Goal: Information Seeking & Learning: Learn about a topic

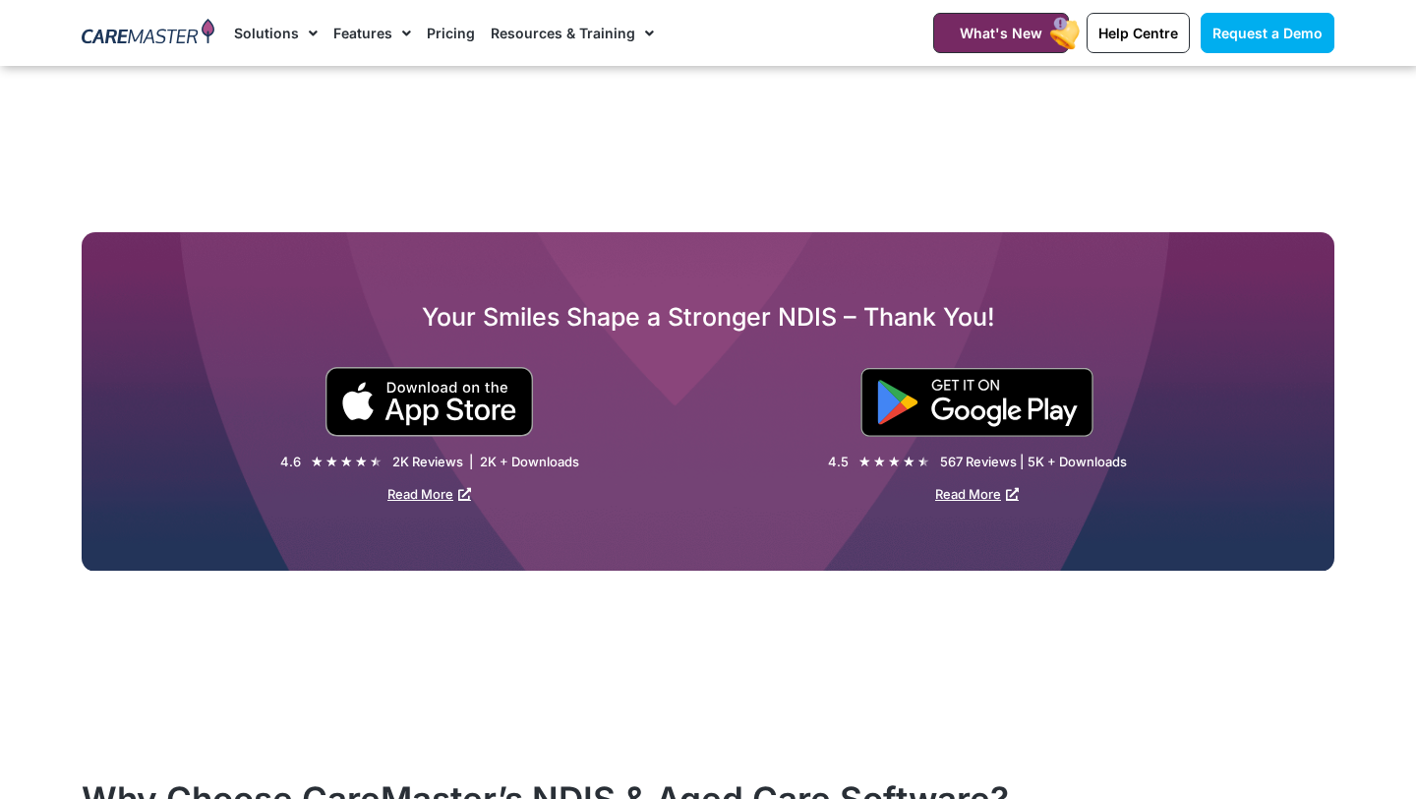
scroll to position [2930, 0]
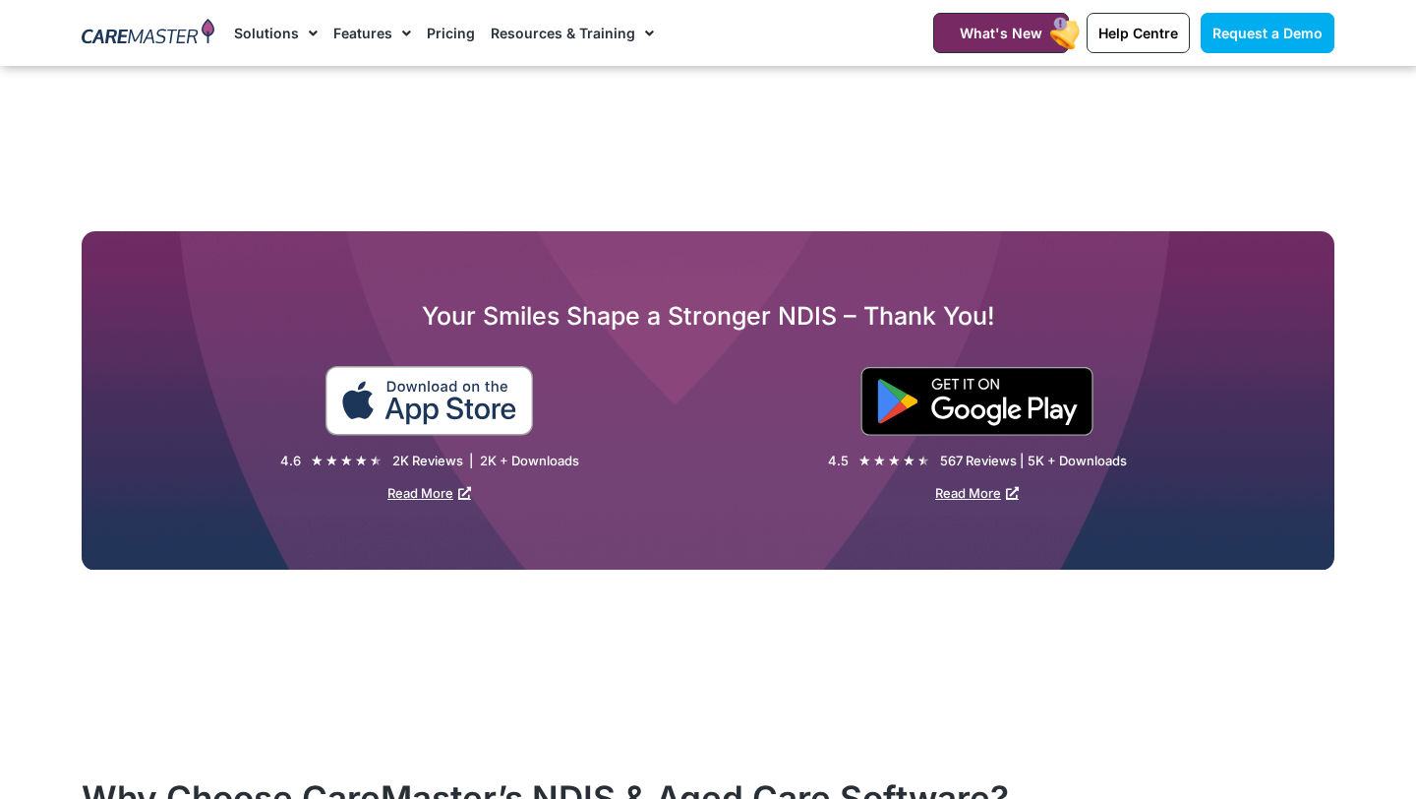
click at [453, 394] on img at bounding box center [430, 401] width 210 height 70
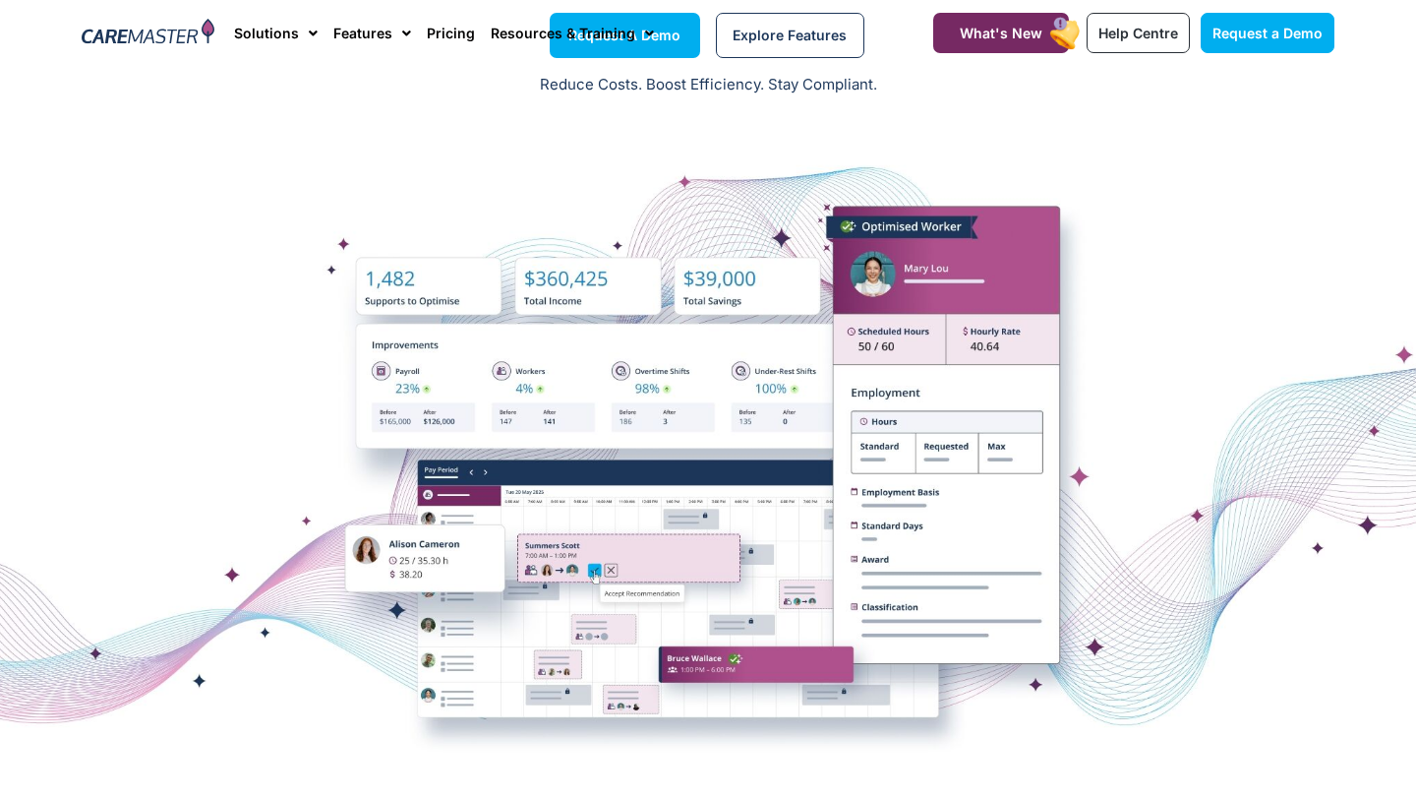
scroll to position [0, 0]
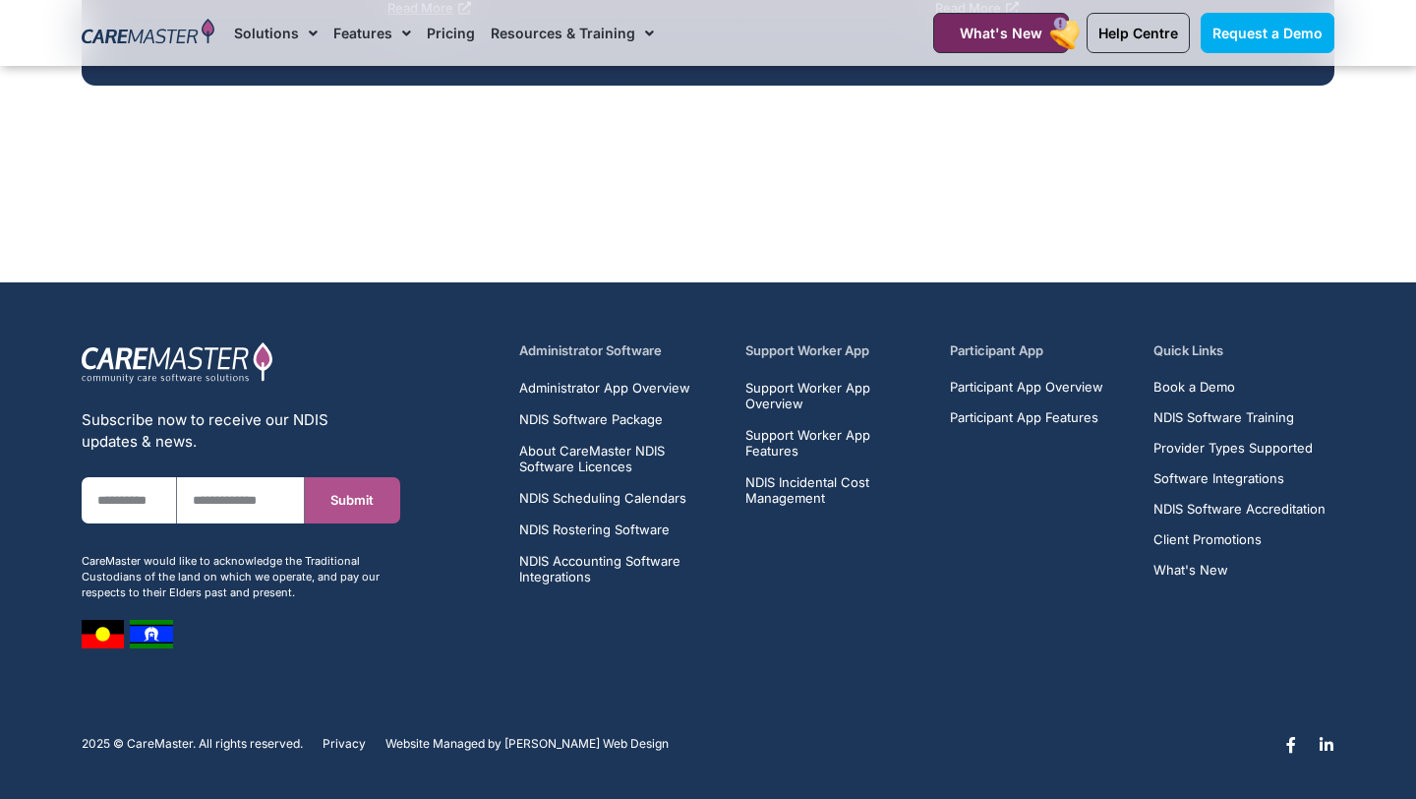
scroll to position [8161, 0]
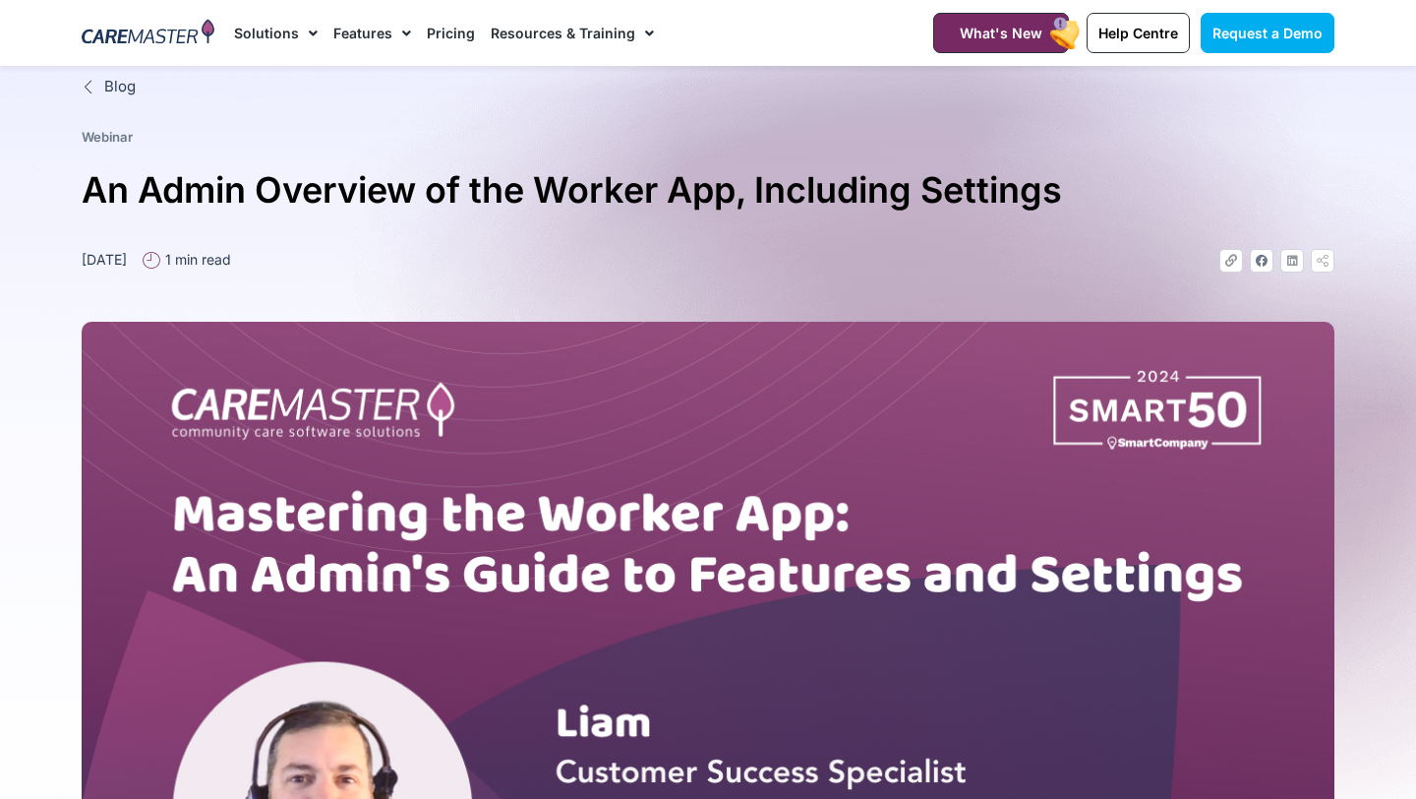
click at [294, 32] on link "Solutions" at bounding box center [276, 33] width 84 height 66
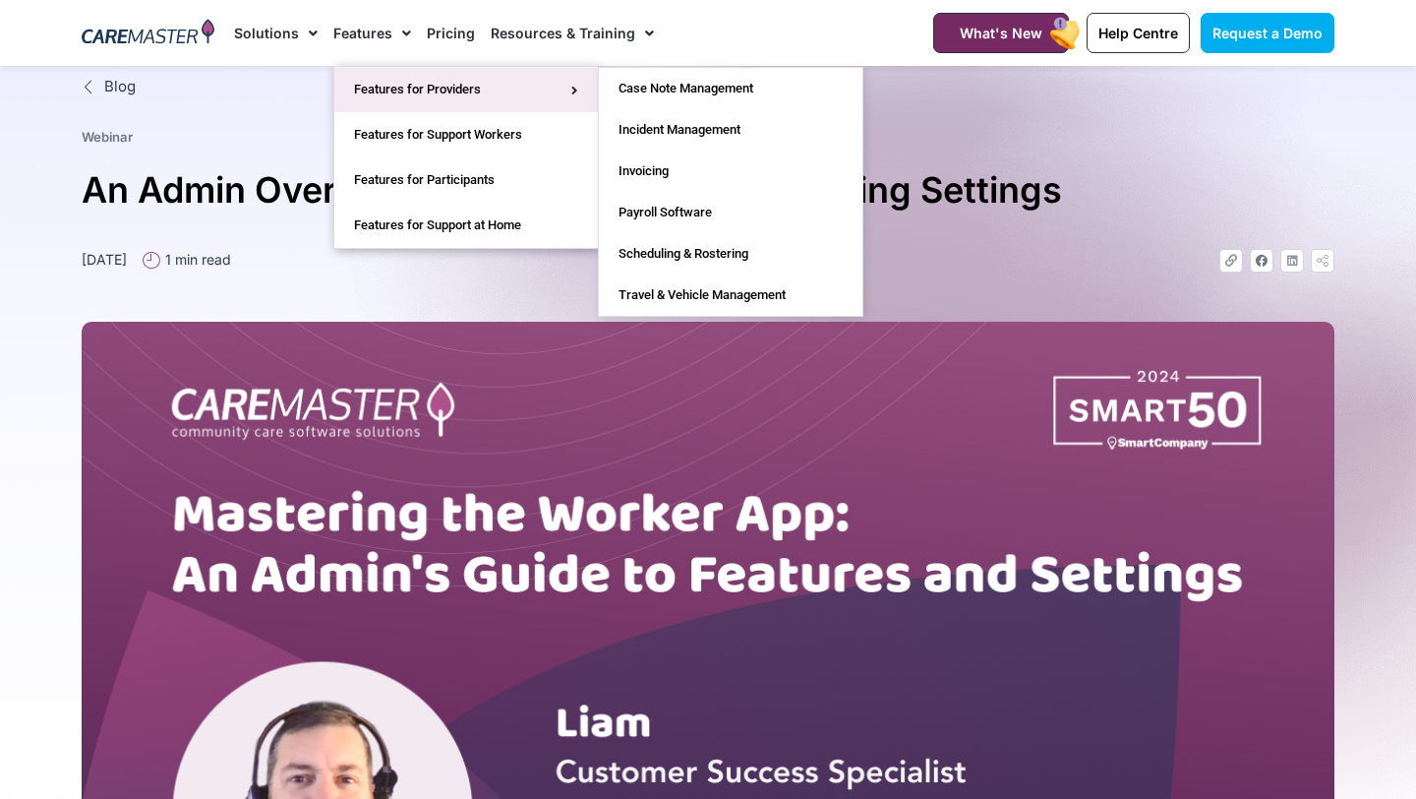
click at [442, 89] on link "Features for Providers" at bounding box center [466, 89] width 264 height 45
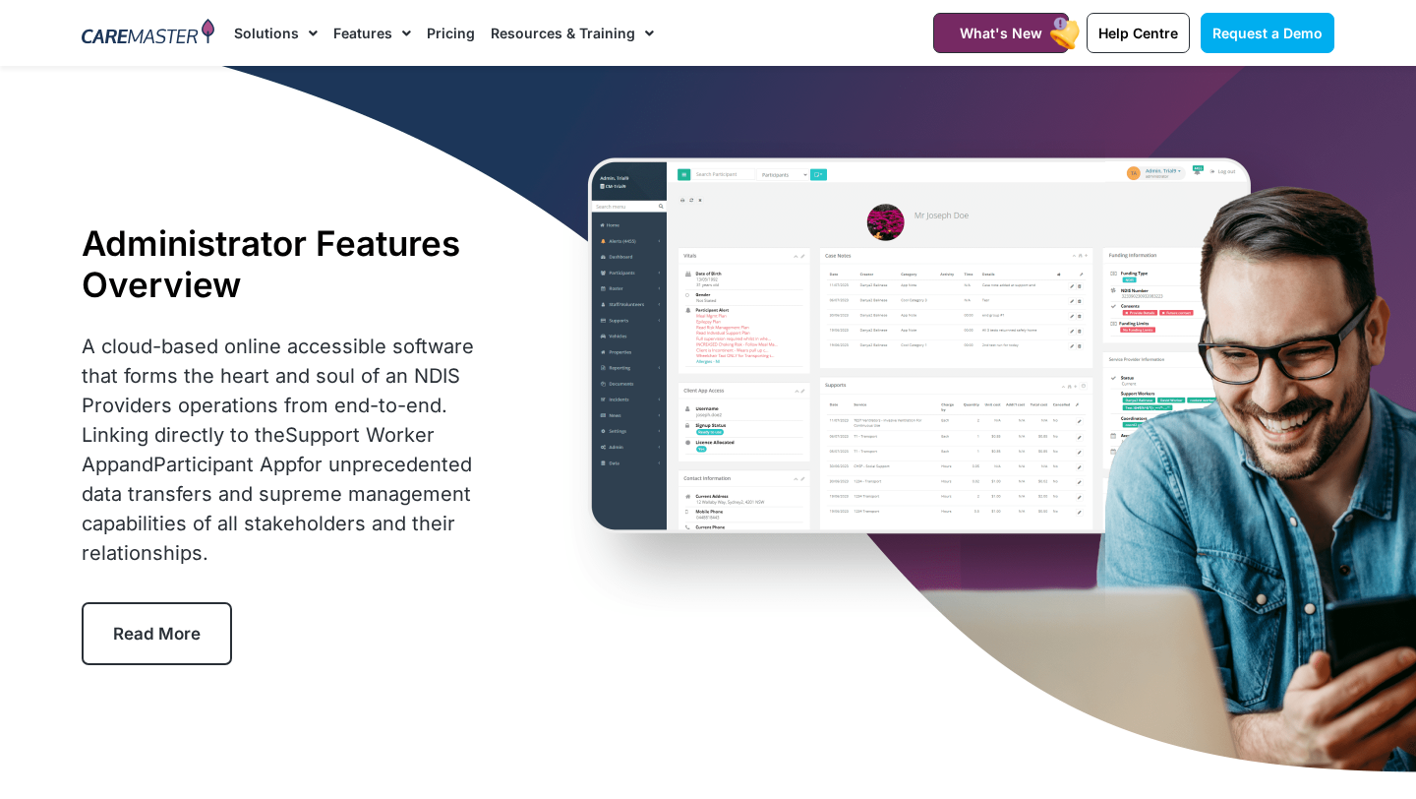
click at [404, 36] on span "Menu" at bounding box center [401, 33] width 19 height 33
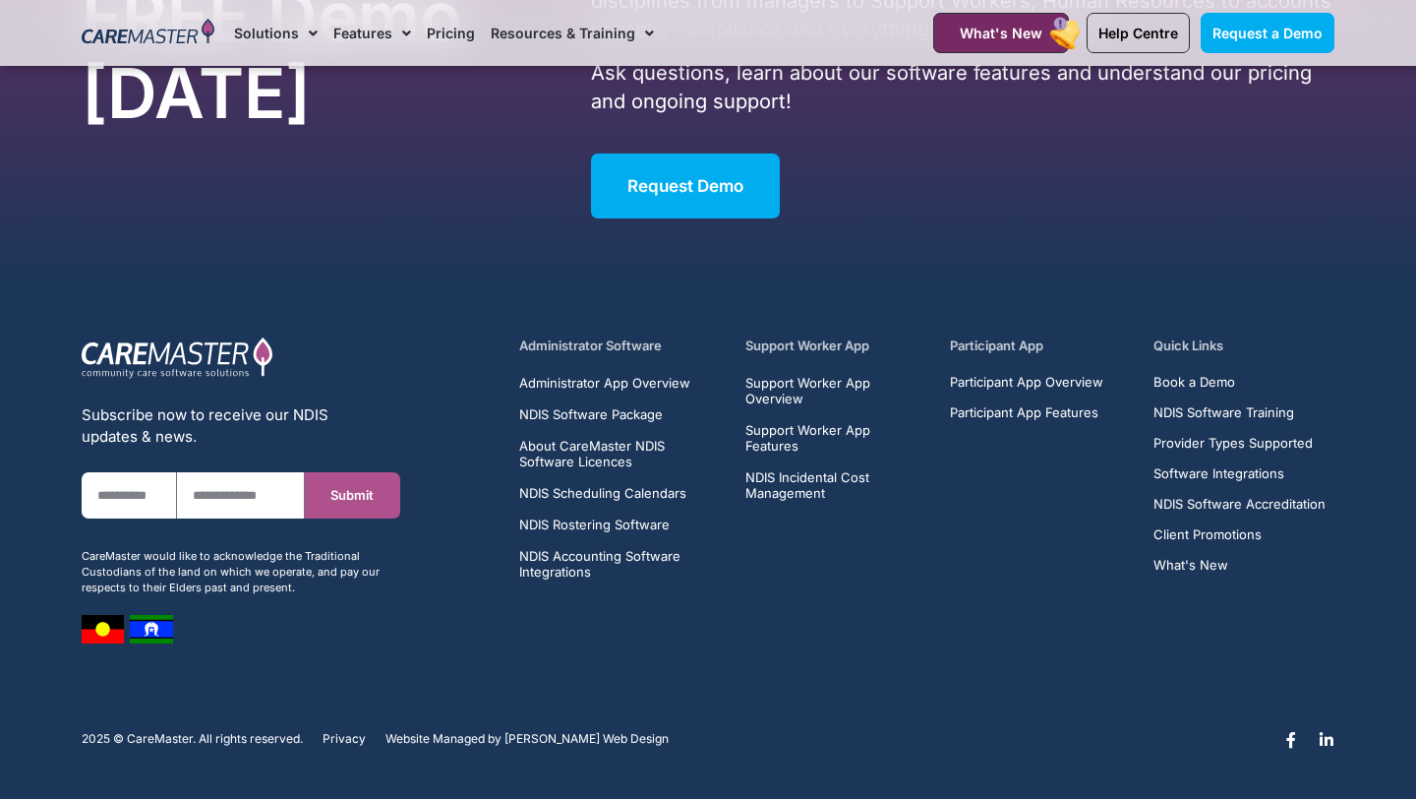
scroll to position [7720, 0]
click at [602, 345] on h5 "Administrator Software" at bounding box center [621, 345] width 204 height 19
click at [612, 378] on span "Administrator App Overview" at bounding box center [604, 383] width 171 height 16
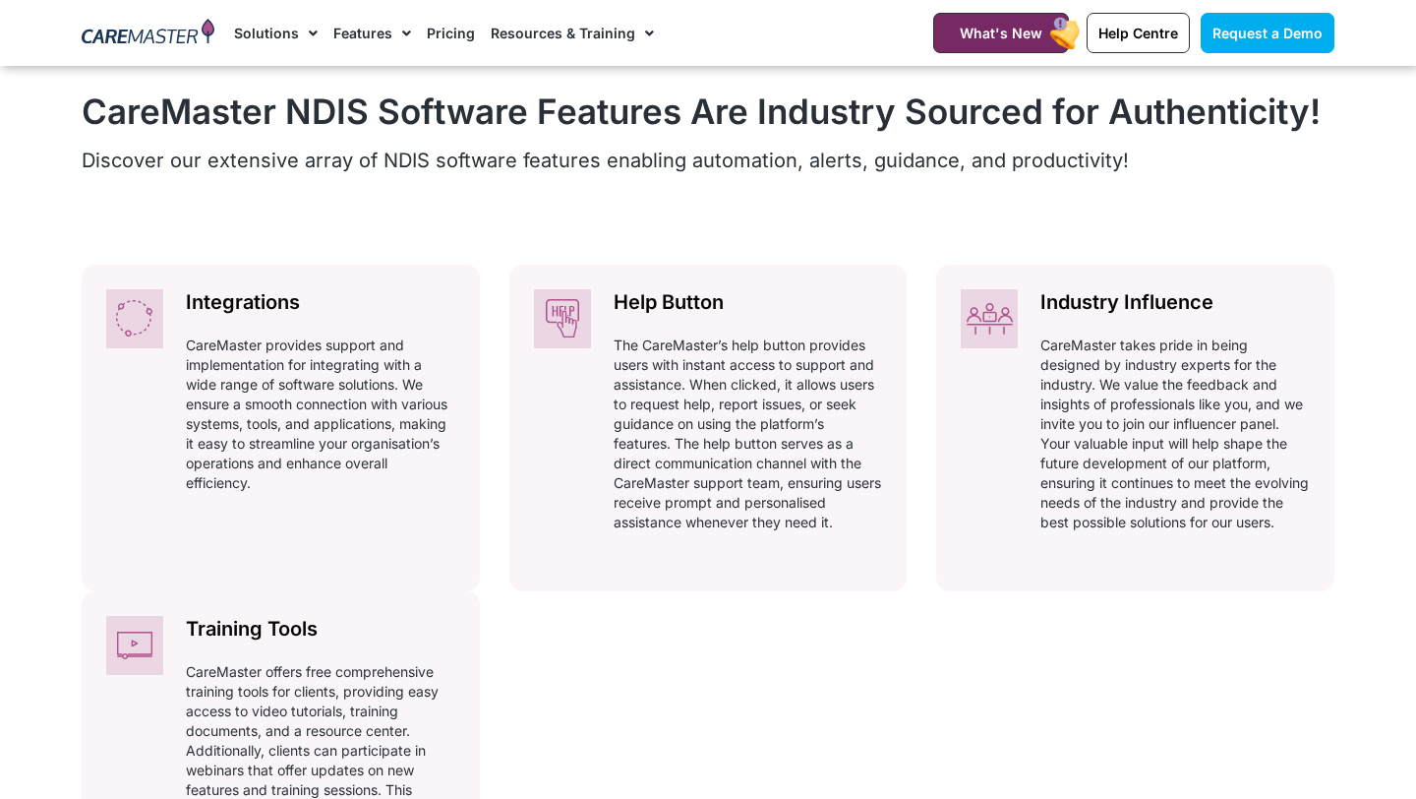
scroll to position [852, 0]
